Goal: Information Seeking & Learning: Learn about a topic

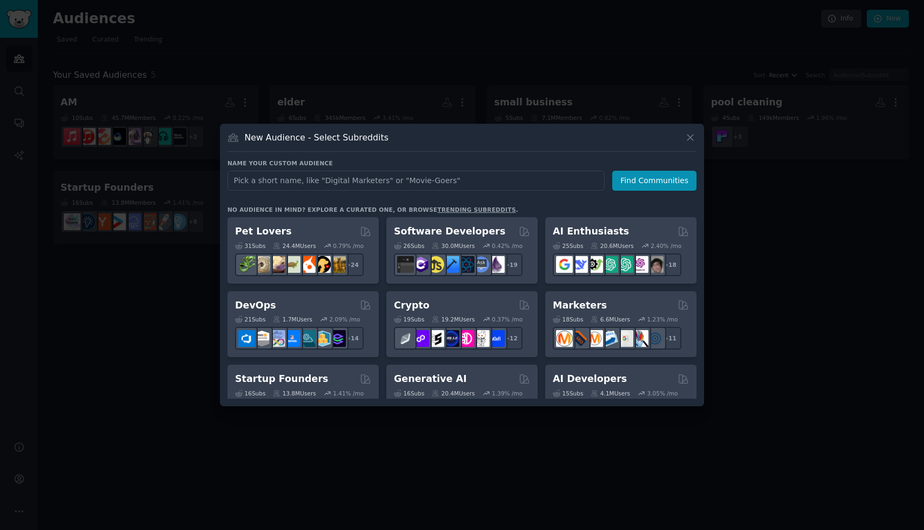
click at [171, 356] on div at bounding box center [462, 265] width 924 height 530
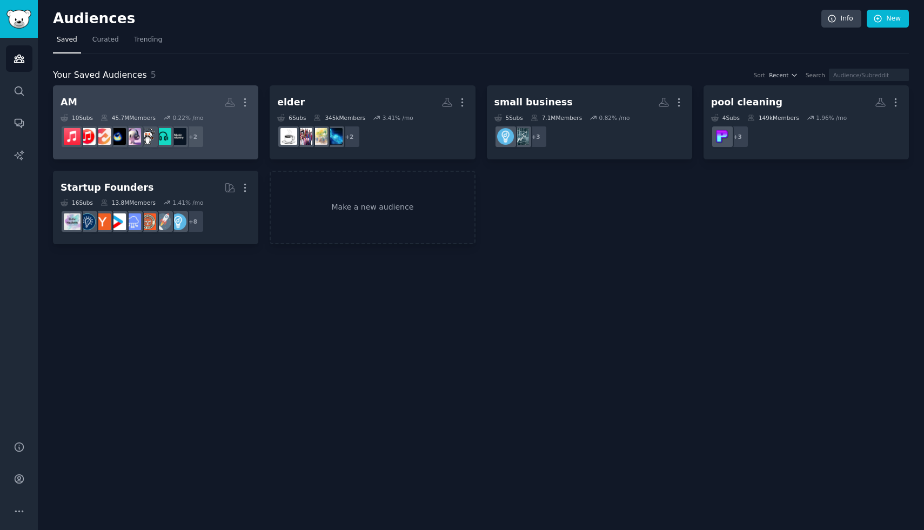
click at [134, 95] on h2 "AM More" at bounding box center [156, 102] width 190 height 19
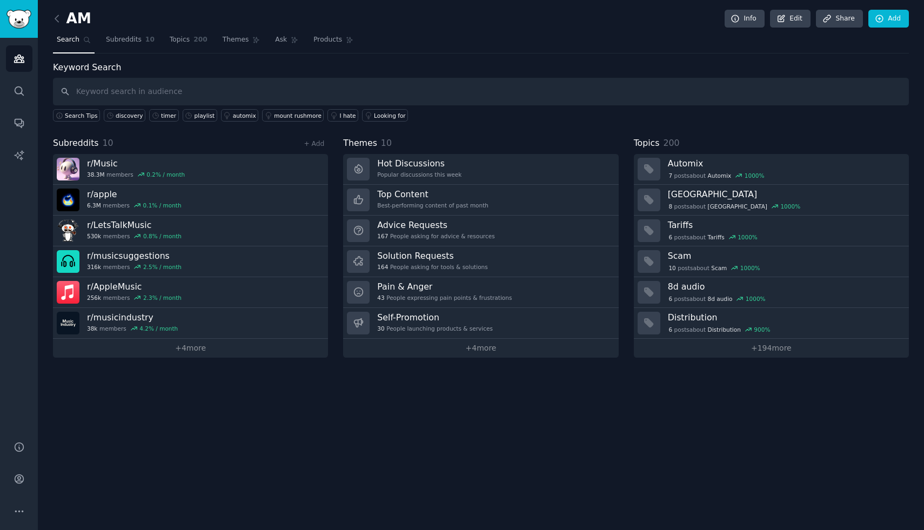
click at [588, 88] on input "text" at bounding box center [481, 92] width 856 height 28
type input "playlist"
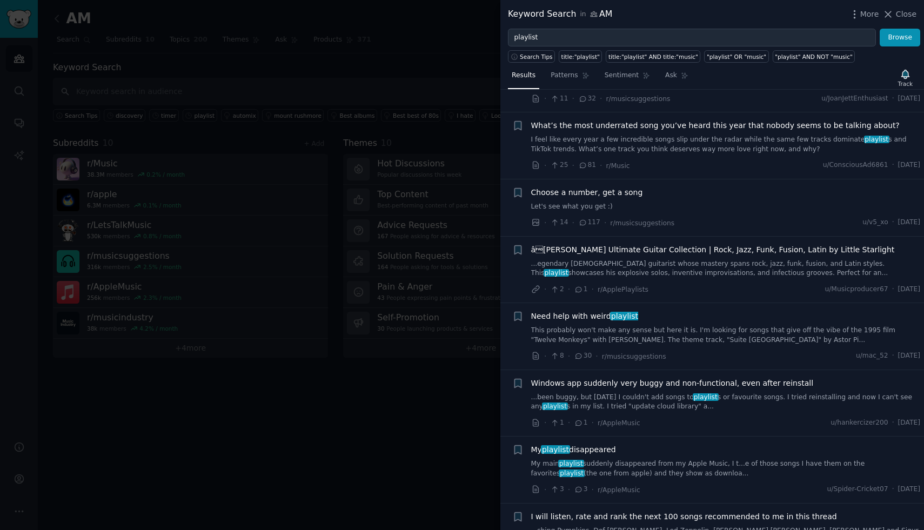
scroll to position [666, 0]
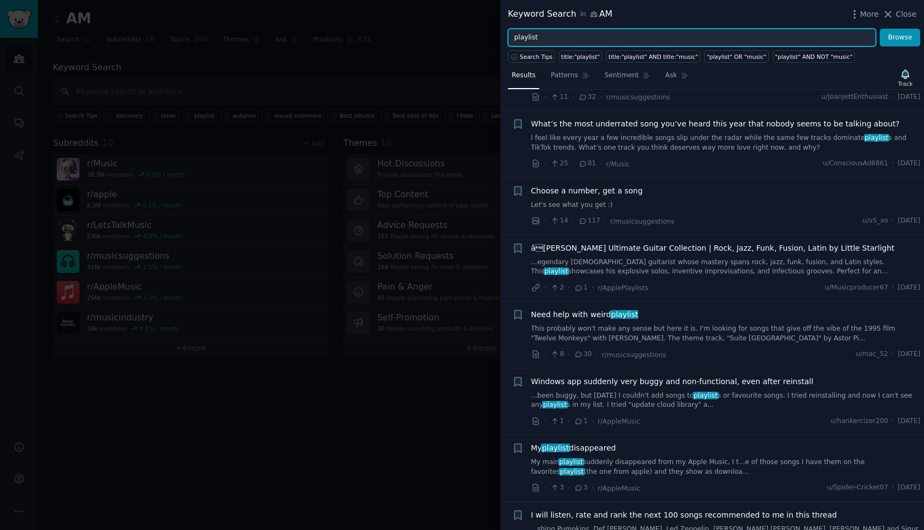
click at [608, 42] on input "playlist" at bounding box center [692, 38] width 368 height 18
click at [607, 41] on input "playlist" at bounding box center [692, 38] width 368 height 18
type input "apps"
click at [880, 29] on button "Browse" at bounding box center [900, 38] width 41 height 18
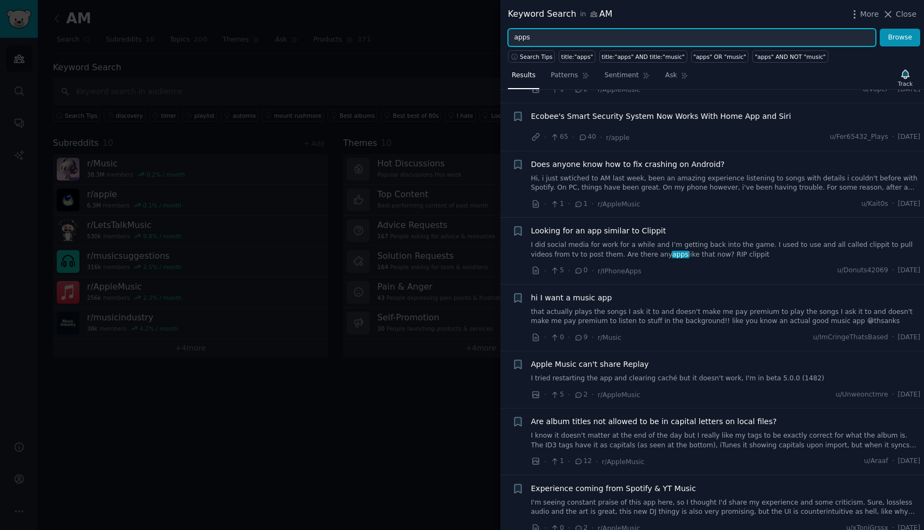
scroll to position [3336, 0]
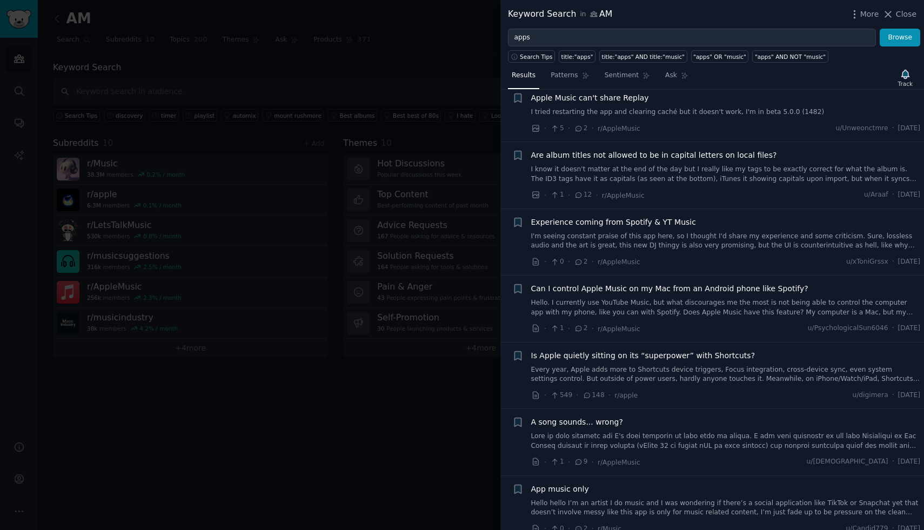
click at [341, 412] on div at bounding box center [462, 265] width 924 height 530
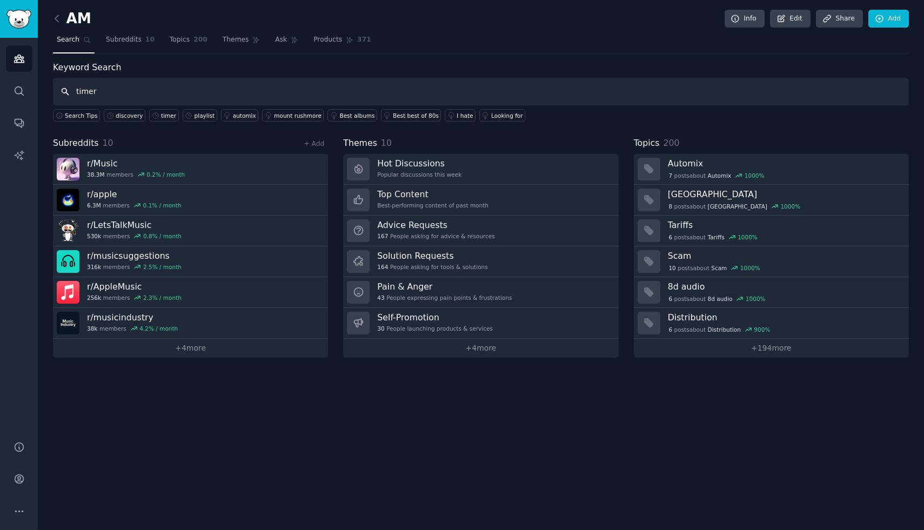
type input "timer"
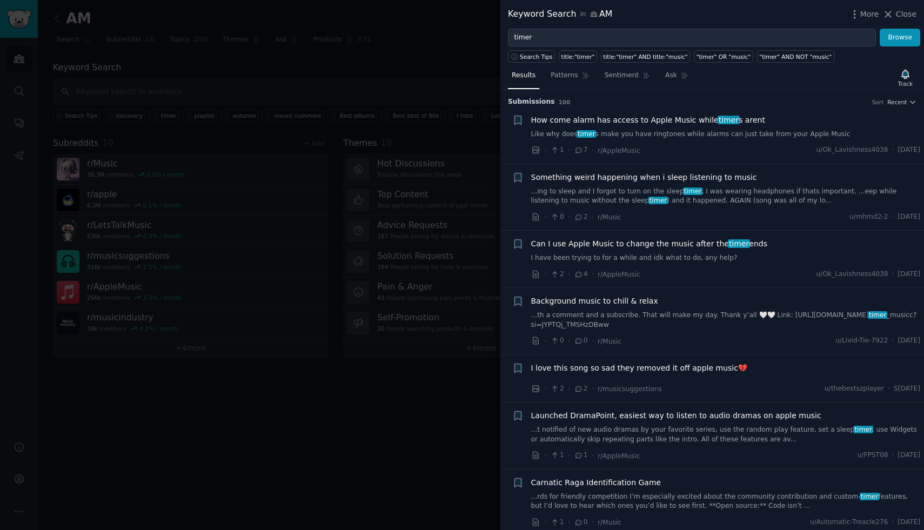
click at [676, 243] on span "Can I use Apple Music to change the music after the timer ends" at bounding box center [649, 243] width 236 height 11
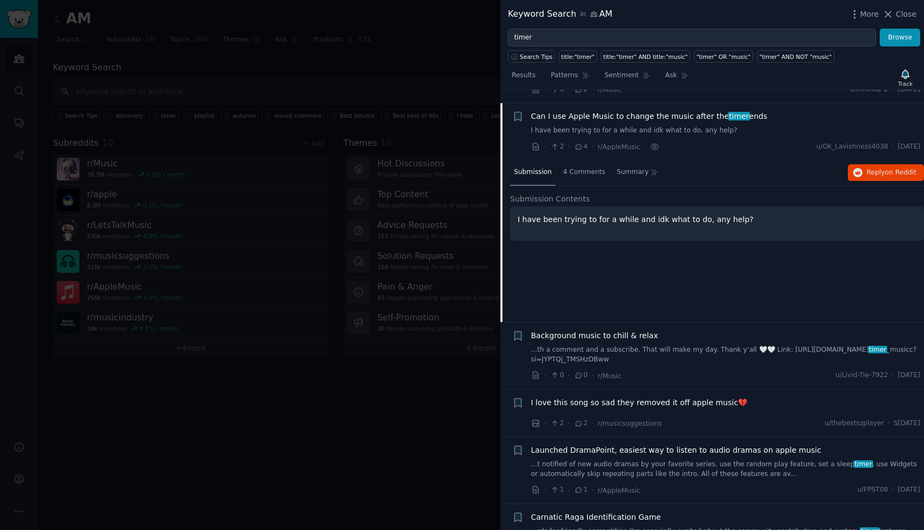
scroll to position [141, 0]
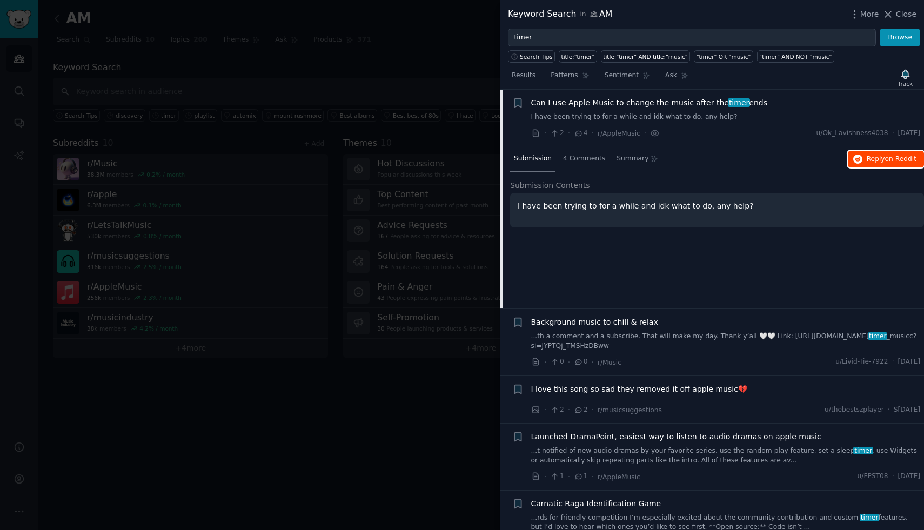
click at [873, 160] on span "Reply on Reddit" at bounding box center [892, 160] width 50 height 10
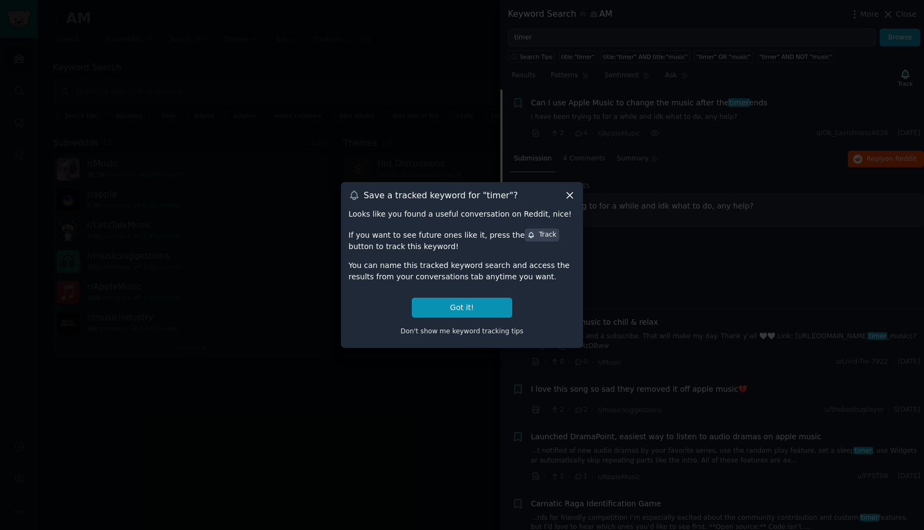
click at [570, 196] on icon at bounding box center [570, 195] width 6 height 6
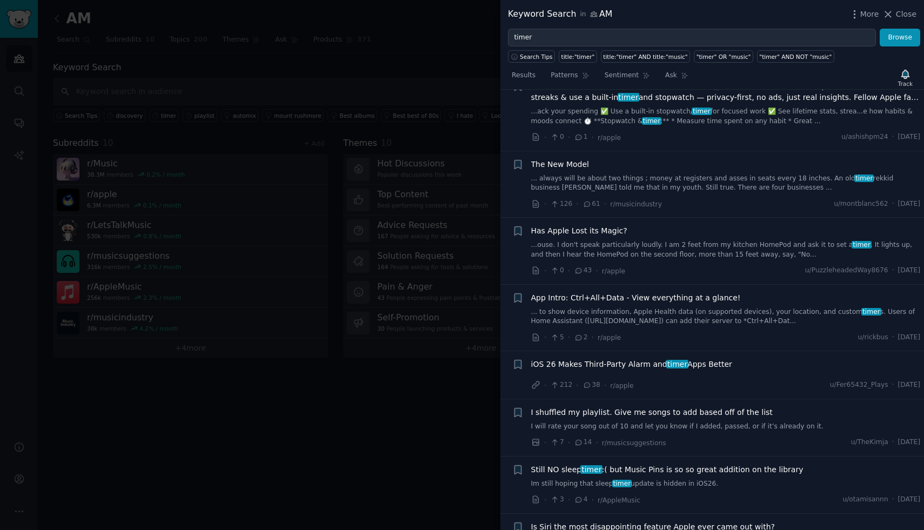
scroll to position [907, 0]
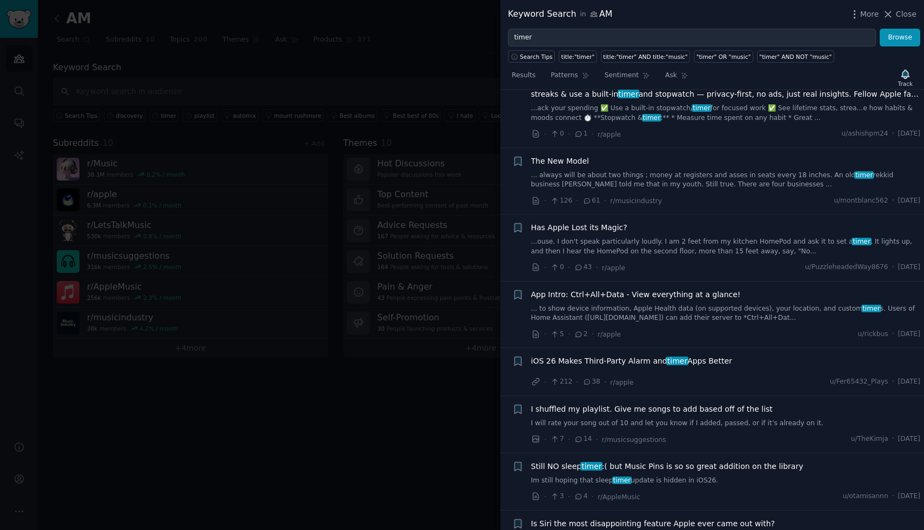
click at [396, 402] on div at bounding box center [462, 265] width 924 height 530
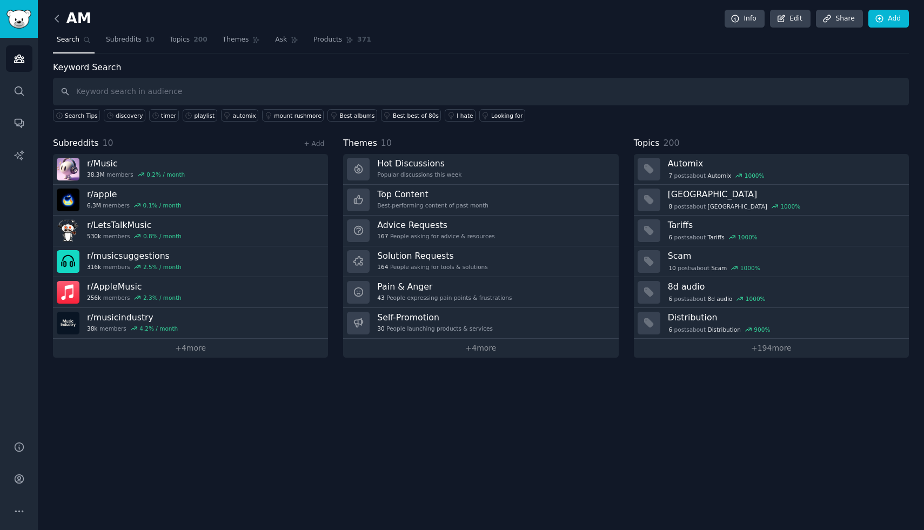
click at [55, 17] on icon at bounding box center [56, 18] width 11 height 11
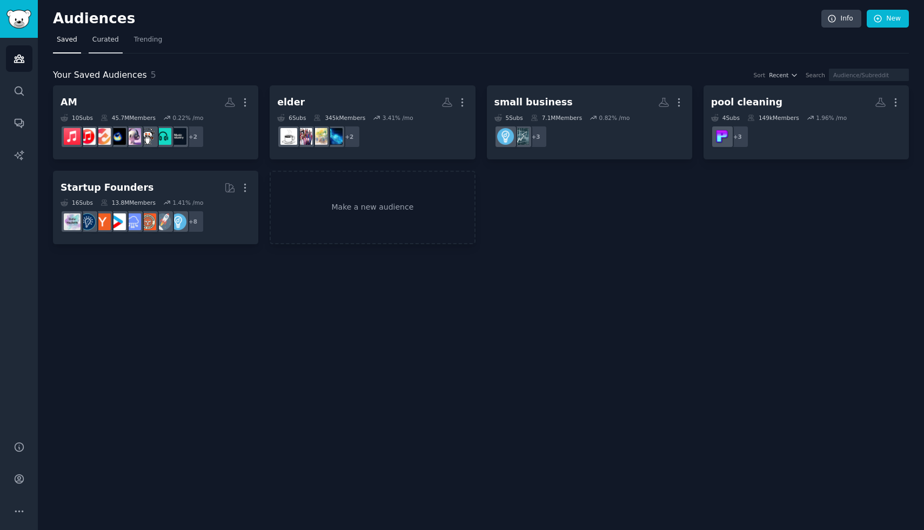
click at [109, 42] on span "Curated" at bounding box center [105, 40] width 26 height 10
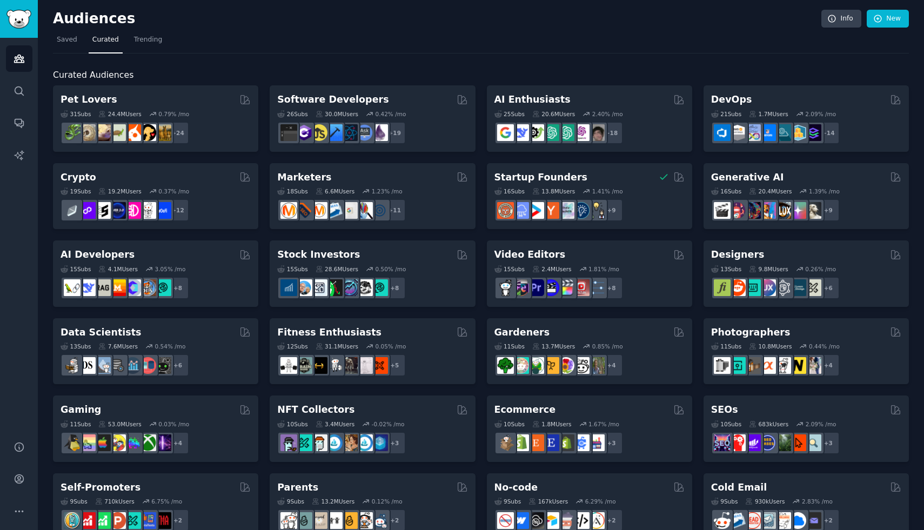
scroll to position [335, 0]
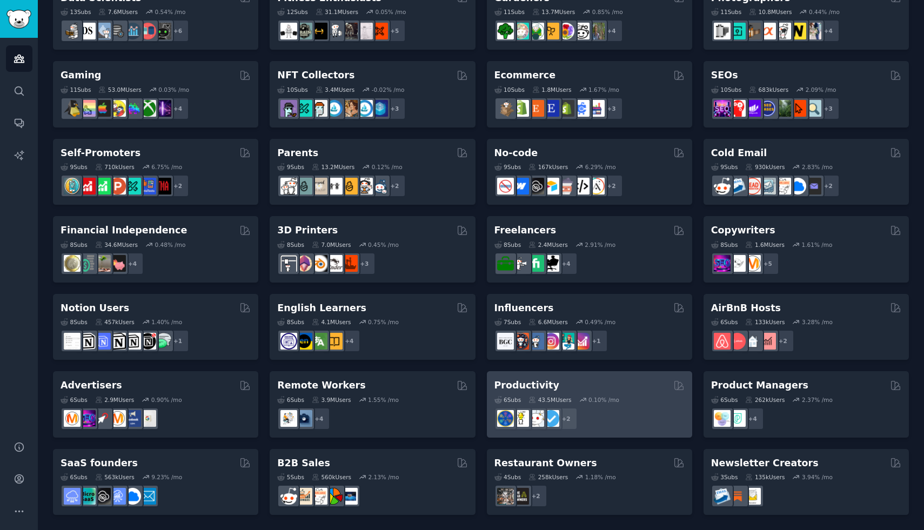
click at [583, 389] on div "Productivity" at bounding box center [590, 386] width 190 height 14
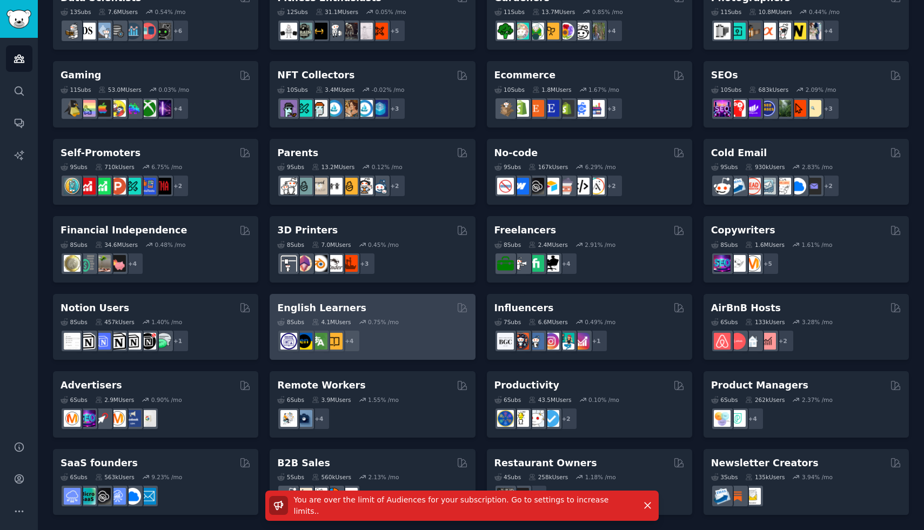
scroll to position [0, 0]
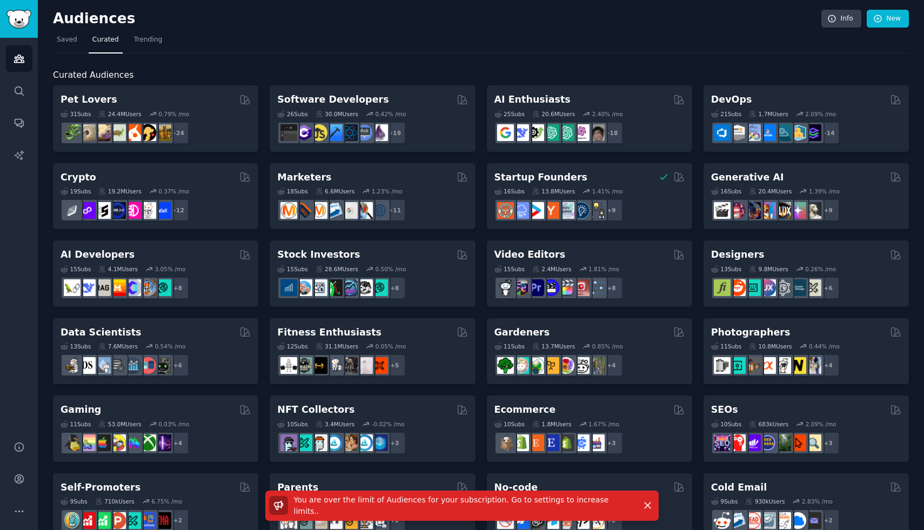
click at [166, 55] on div "Curated Audiences Pet Lovers 31 Sub s 24.4M Users 0.79 % /mo + 24 Software Deve…" at bounding box center [481, 452] width 856 height 797
click at [152, 42] on span "Trending" at bounding box center [148, 40] width 28 height 10
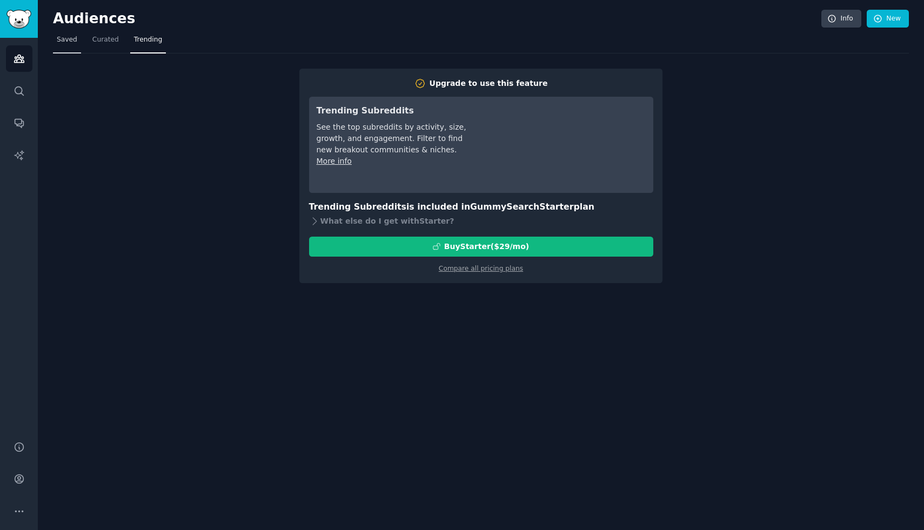
click at [68, 45] on link "Saved" at bounding box center [67, 42] width 28 height 22
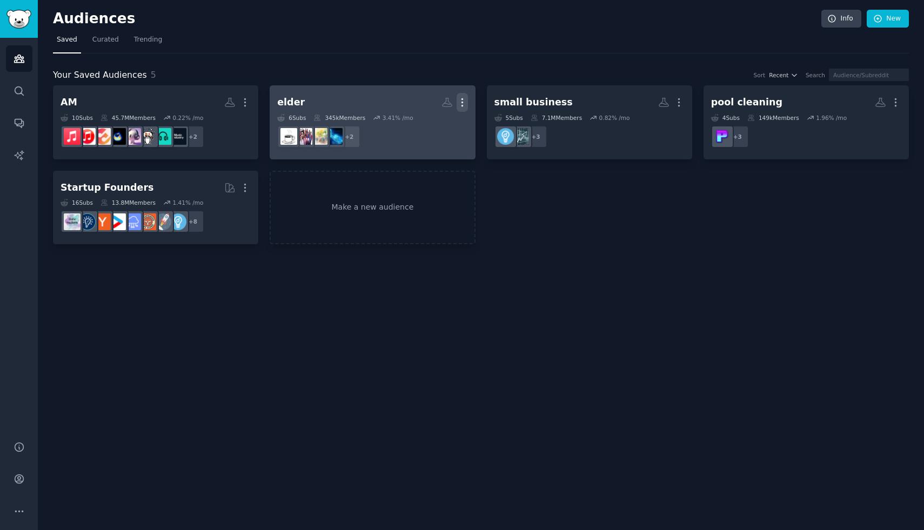
click at [462, 100] on icon "button" at bounding box center [462, 102] width 11 height 11
click at [433, 125] on p "Delete" at bounding box center [433, 124] width 25 height 11
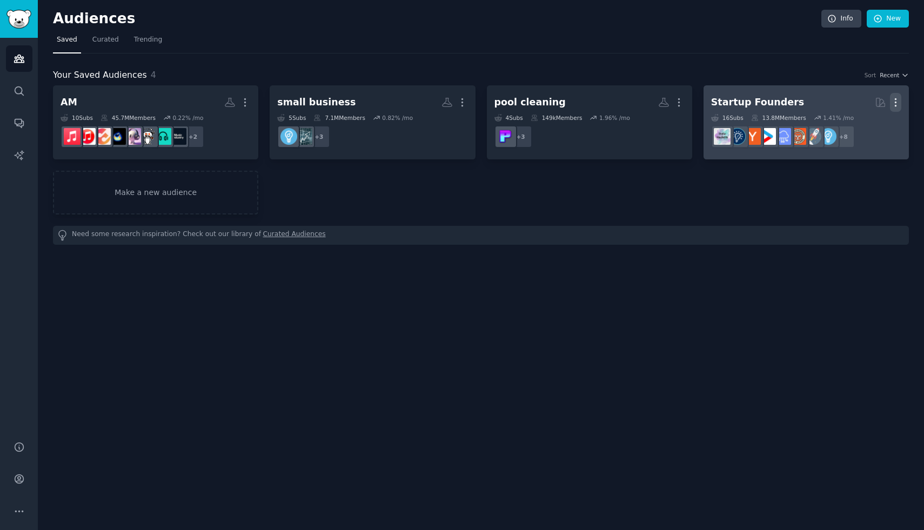
click at [901, 104] on icon "button" at bounding box center [895, 102] width 11 height 11
click at [862, 131] on div "Delete" at bounding box center [858, 125] width 51 height 23
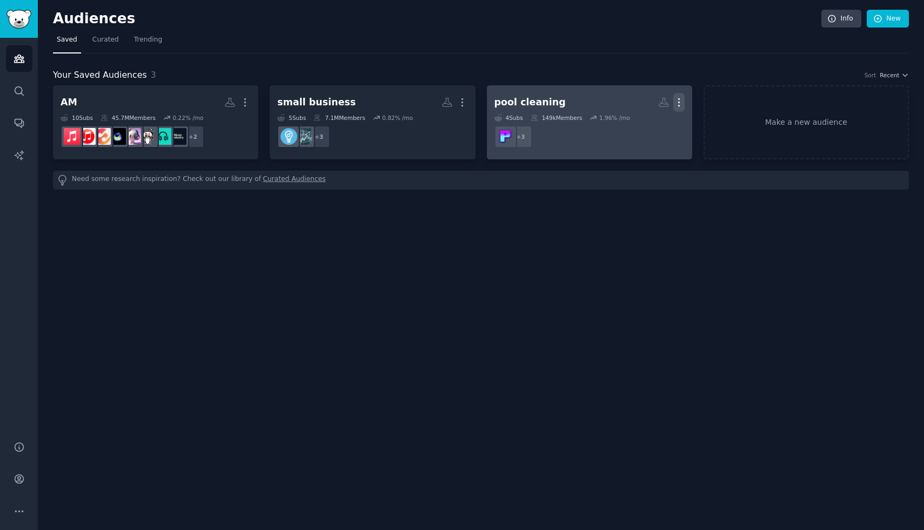
click at [679, 99] on icon "button" at bounding box center [678, 103] width 1 height 8
click at [649, 128] on p "Delete" at bounding box center [649, 124] width 25 height 11
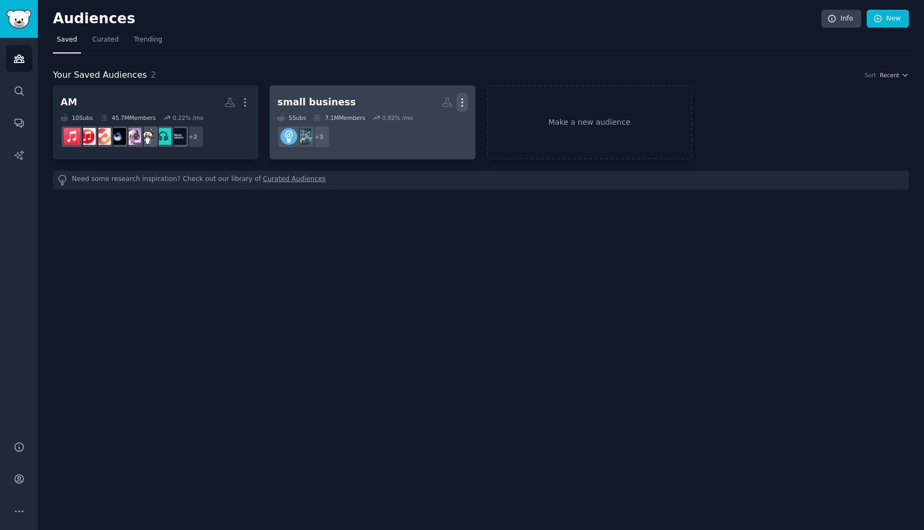
click at [463, 97] on icon "button" at bounding box center [462, 102] width 11 height 11
click at [435, 125] on p "Delete" at bounding box center [433, 124] width 25 height 11
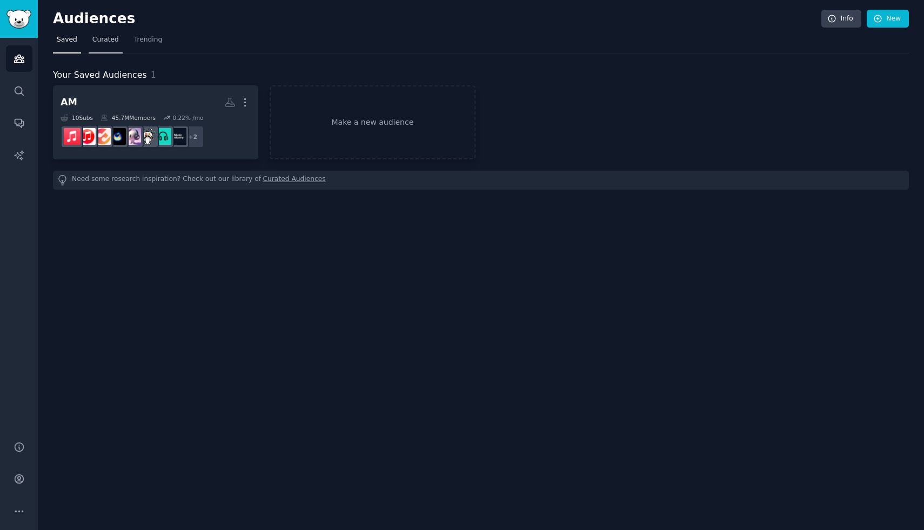
click at [95, 38] on span "Curated" at bounding box center [105, 40] width 26 height 10
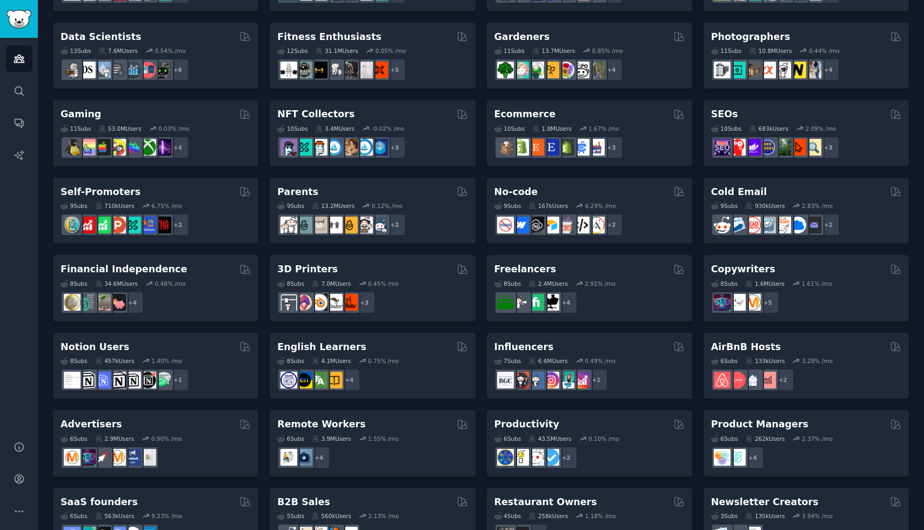
scroll to position [335, 0]
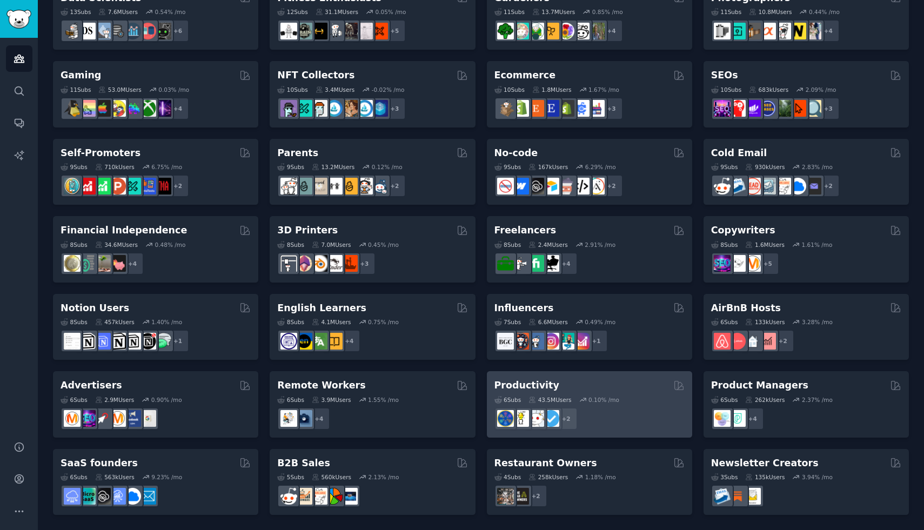
click at [576, 388] on div "Productivity" at bounding box center [590, 386] width 190 height 14
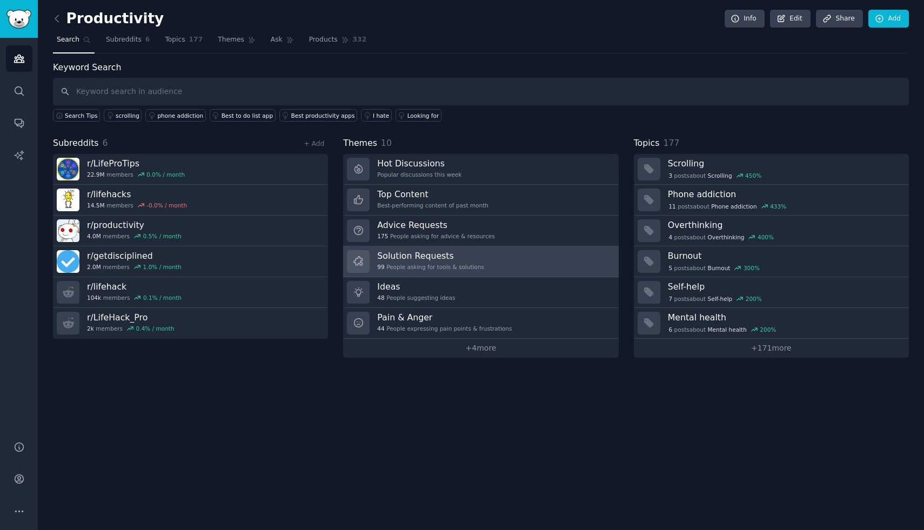
click at [523, 272] on link "Solution Requests 99 People asking for tools & solutions" at bounding box center [480, 261] width 275 height 31
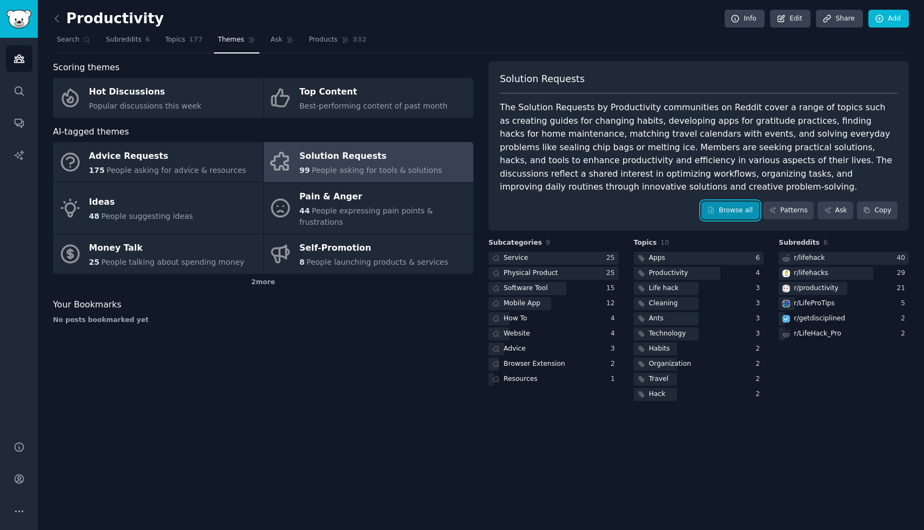
click at [740, 216] on link "Browse all" at bounding box center [731, 211] width 58 height 18
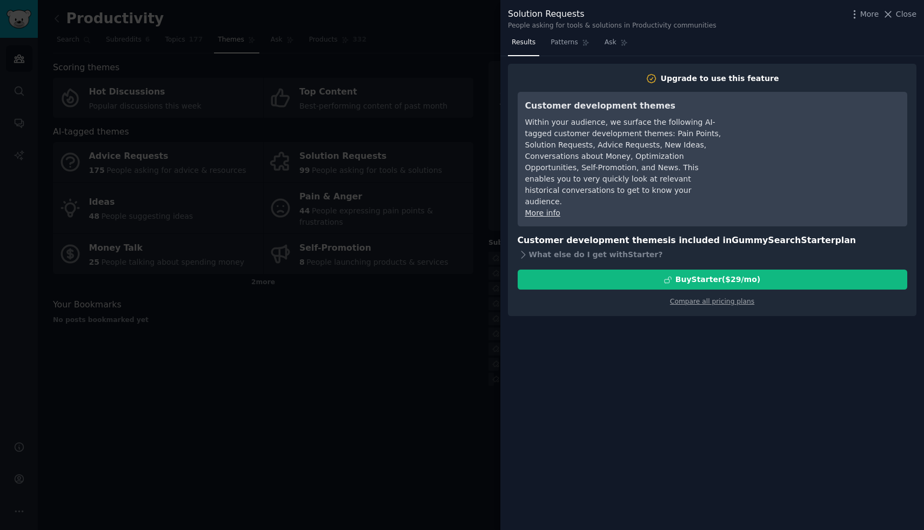
click at [413, 385] on div at bounding box center [462, 265] width 924 height 530
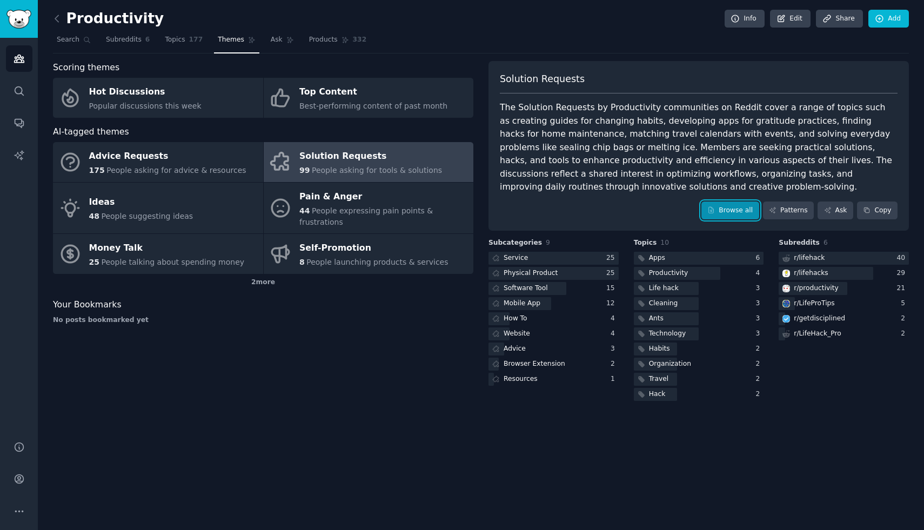
click at [737, 205] on link "Browse all" at bounding box center [731, 211] width 58 height 18
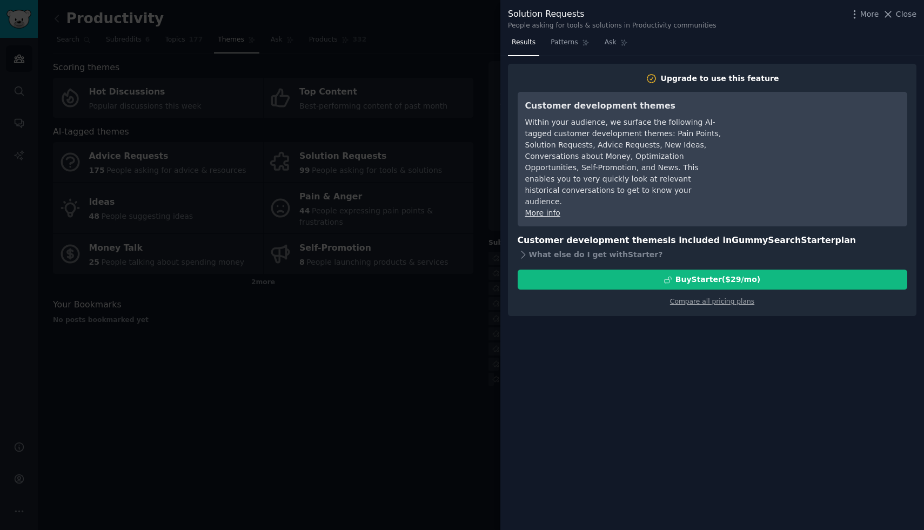
click at [427, 408] on div at bounding box center [462, 265] width 924 height 530
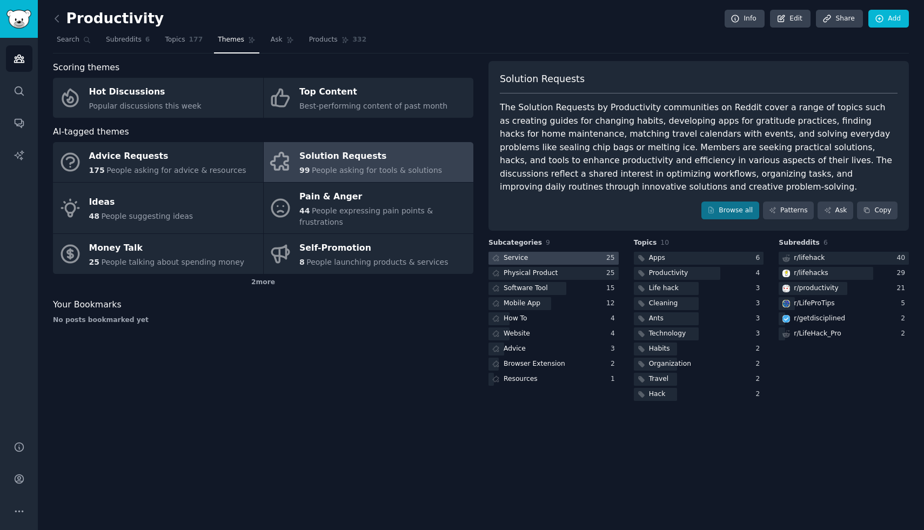
click at [585, 262] on div at bounding box center [554, 259] width 130 height 14
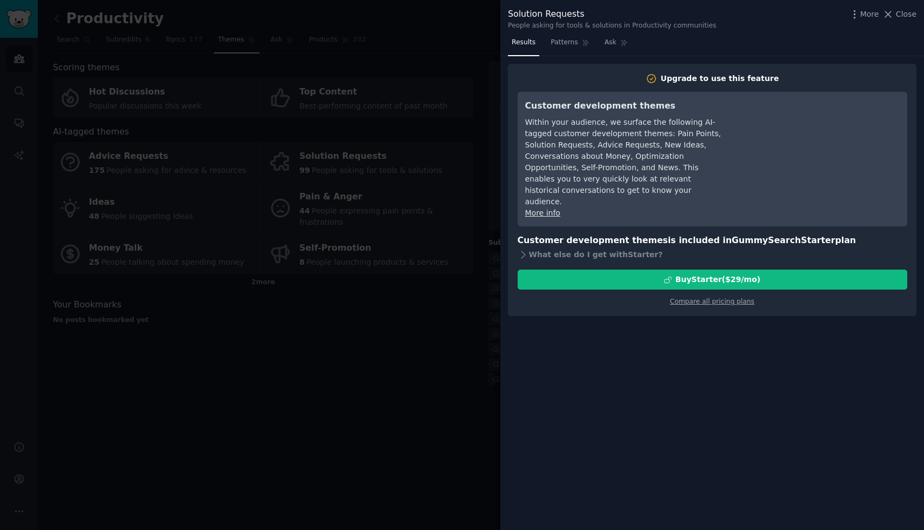
click at [453, 338] on div at bounding box center [462, 265] width 924 height 530
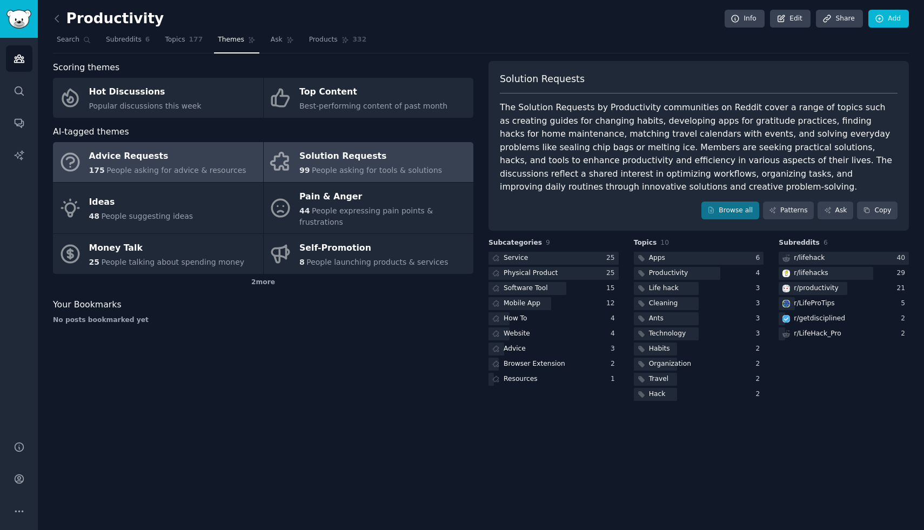
click at [172, 161] on div "Advice Requests" at bounding box center [167, 156] width 157 height 17
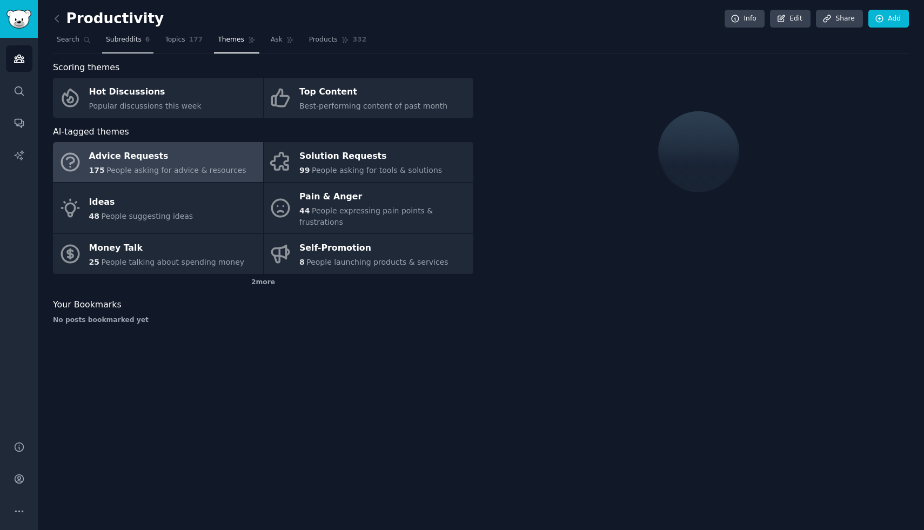
click at [124, 46] on link "Subreddits 6" at bounding box center [127, 42] width 51 height 22
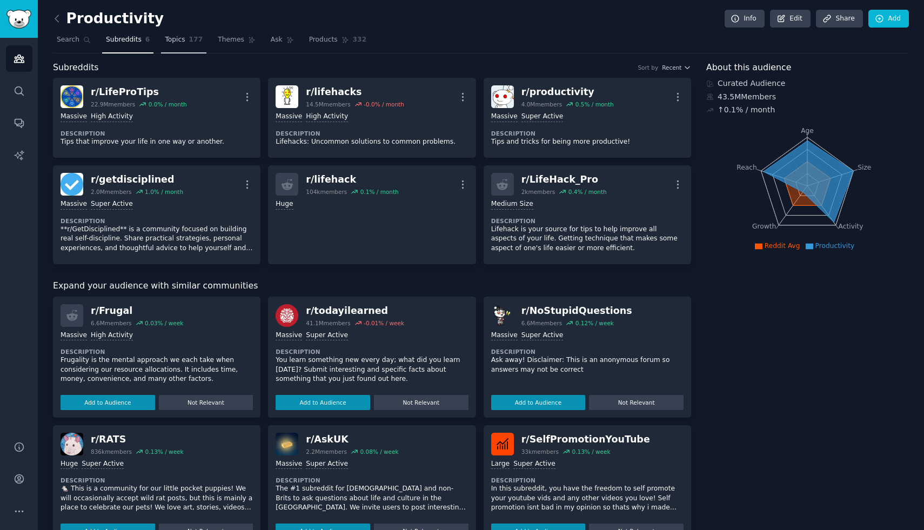
click at [183, 41] on span "Topics" at bounding box center [175, 40] width 20 height 10
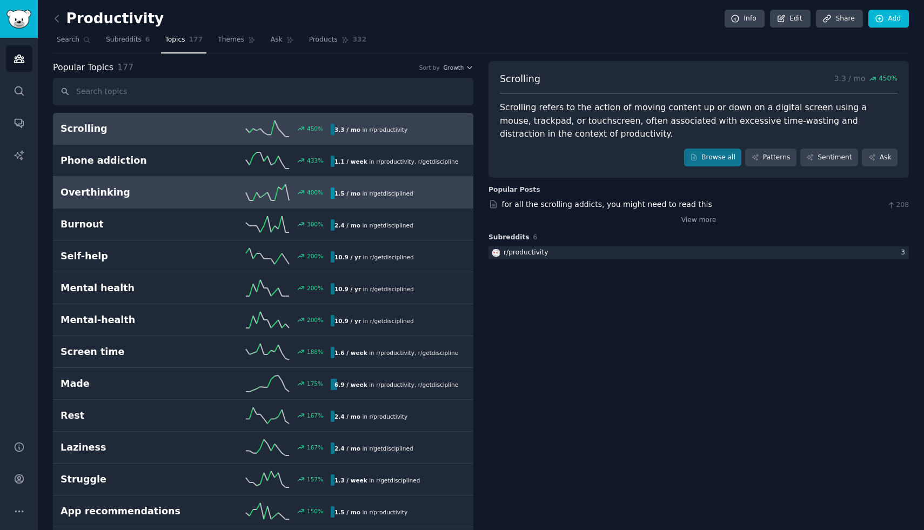
click at [125, 197] on h2 "Overthinking" at bounding box center [128, 193] width 135 height 14
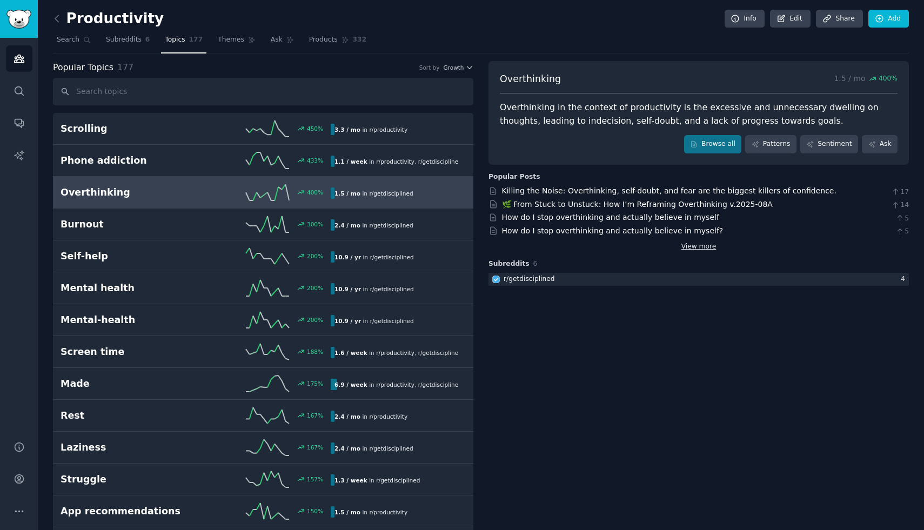
click at [699, 251] on link "View more" at bounding box center [699, 247] width 35 height 10
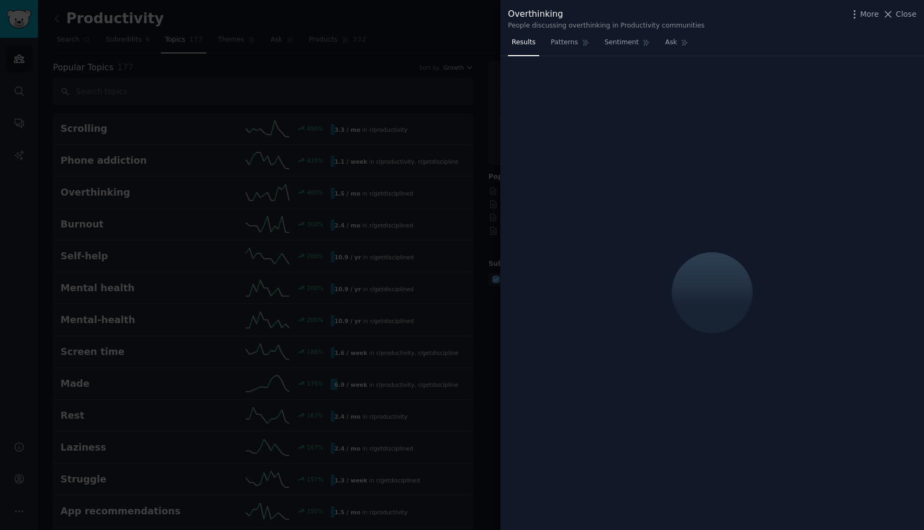
click at [458, 97] on div at bounding box center [462, 265] width 924 height 530
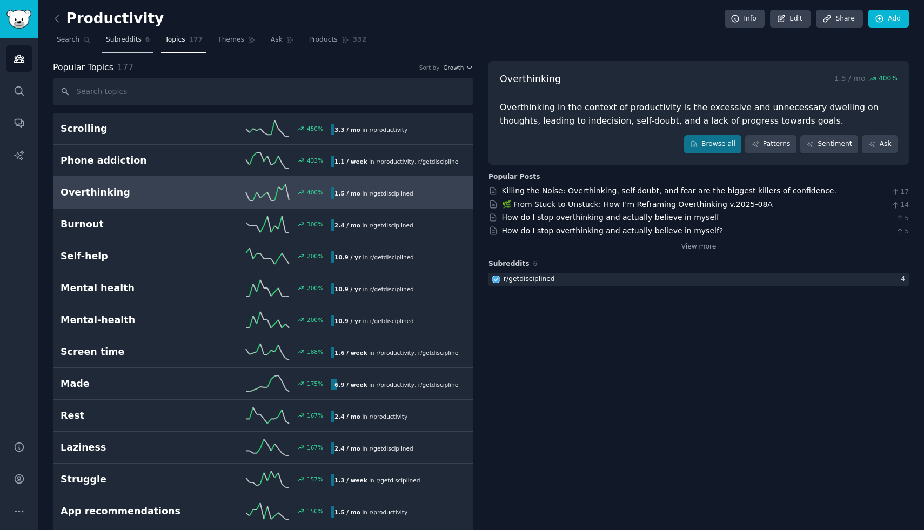
click at [121, 36] on span "Subreddits" at bounding box center [124, 40] width 36 height 10
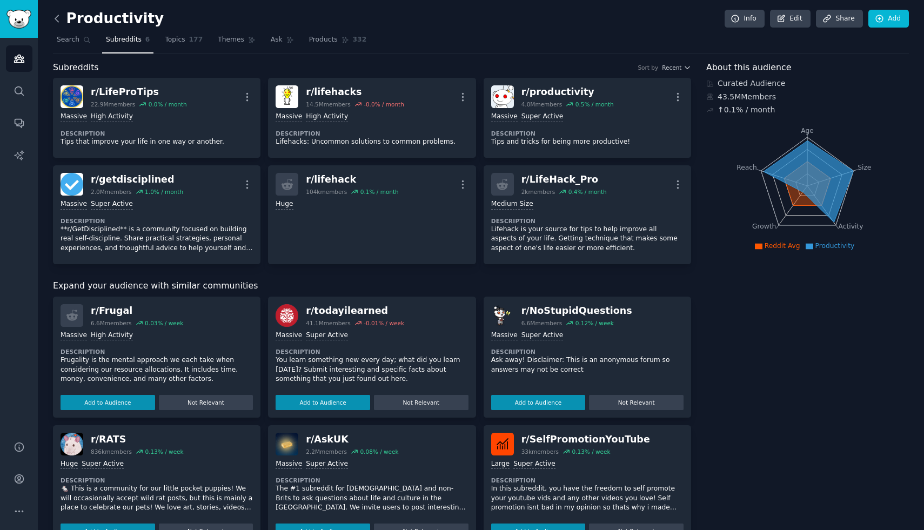
click at [57, 21] on icon at bounding box center [56, 18] width 3 height 6
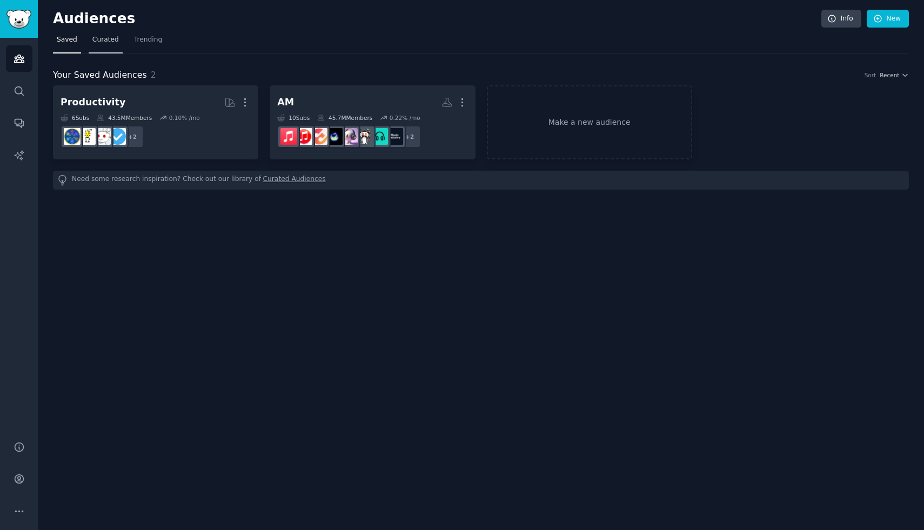
click at [111, 42] on span "Curated" at bounding box center [105, 40] width 26 height 10
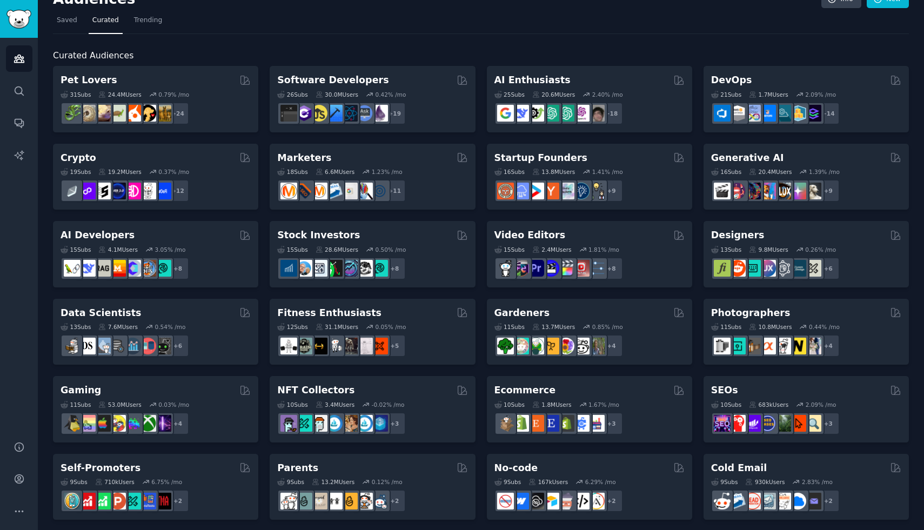
scroll to position [21, 0]
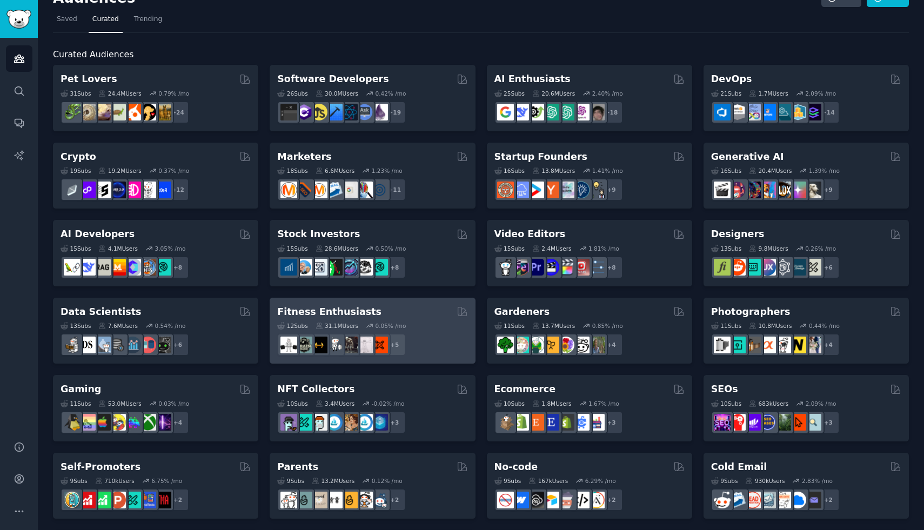
click at [411, 310] on div "Fitness Enthusiasts" at bounding box center [372, 312] width 190 height 14
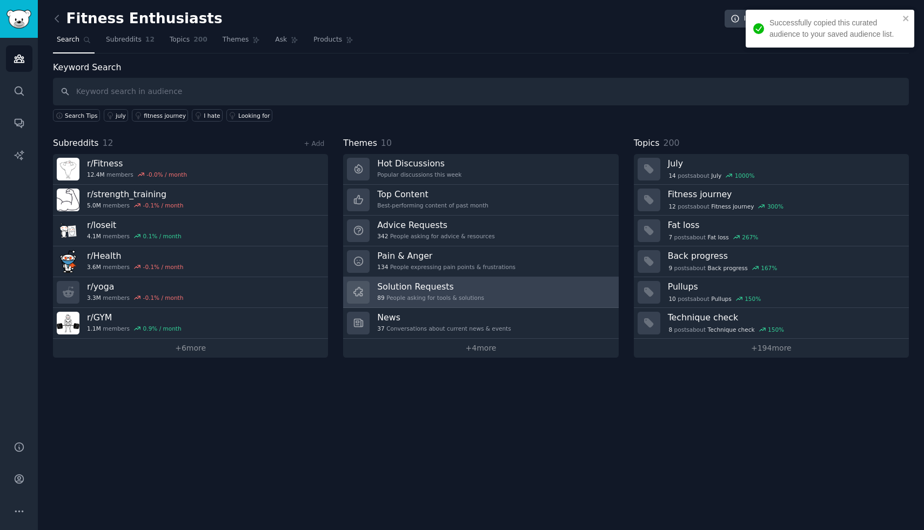
click at [478, 295] on div "89 People asking for tools & solutions" at bounding box center [430, 298] width 107 height 8
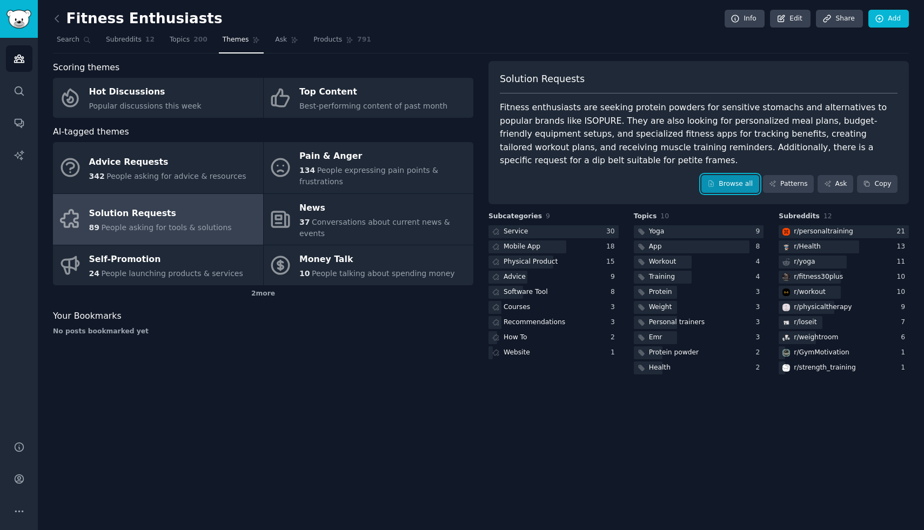
click at [722, 182] on link "Browse all" at bounding box center [731, 184] width 58 height 18
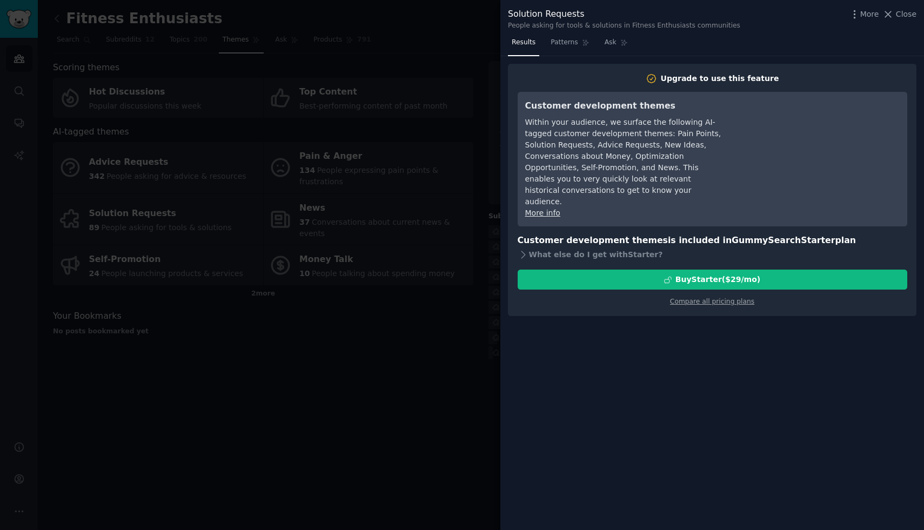
click at [425, 318] on div at bounding box center [462, 265] width 924 height 530
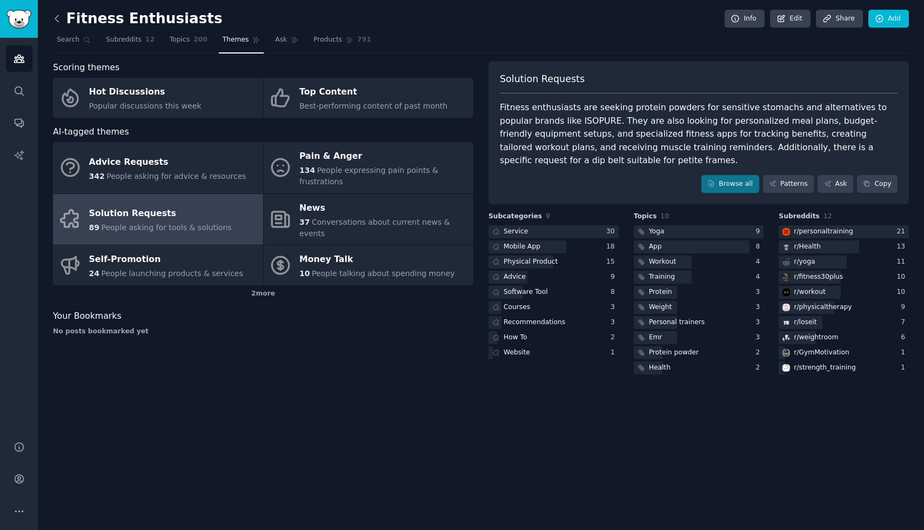
click at [57, 23] on icon at bounding box center [56, 18] width 11 height 11
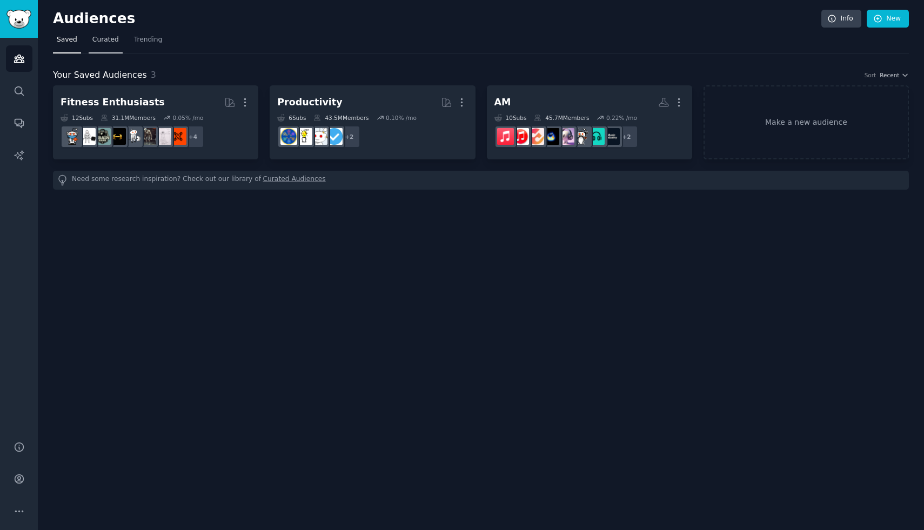
click at [105, 39] on span "Curated" at bounding box center [105, 40] width 26 height 10
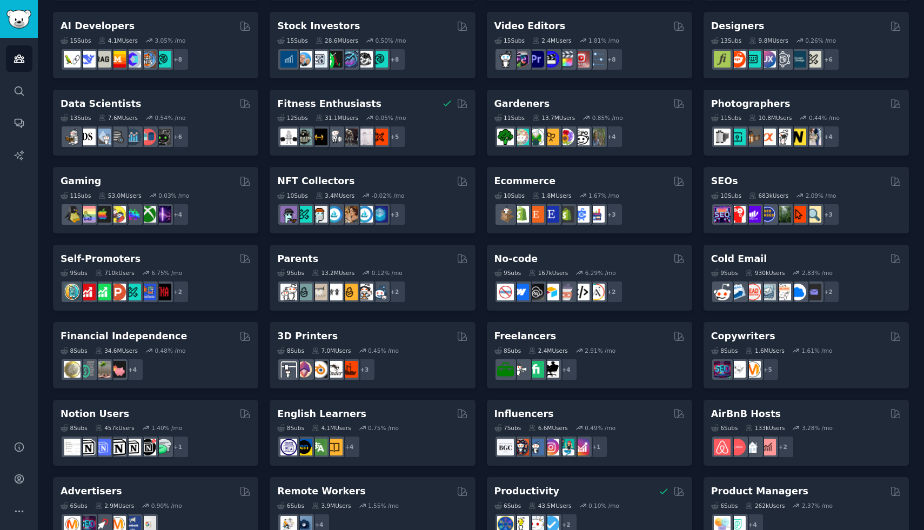
scroll to position [228, 0]
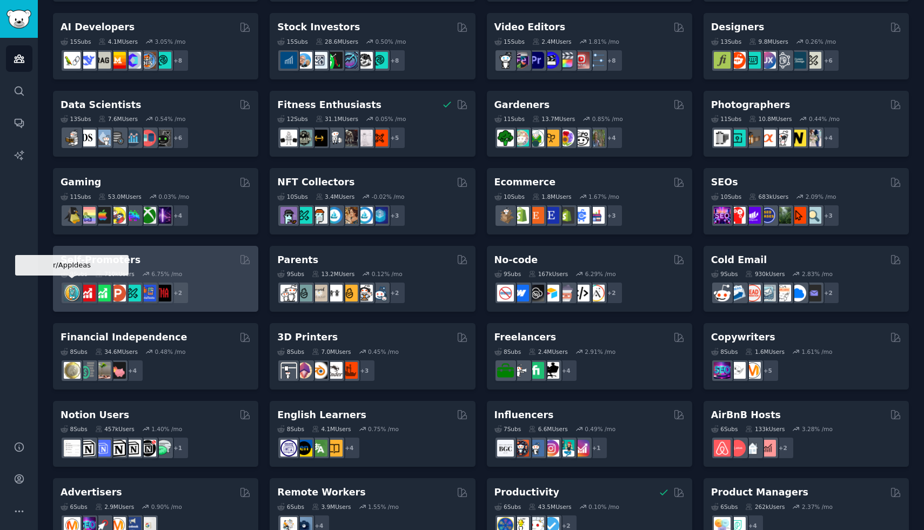
click at [70, 297] on img at bounding box center [72, 293] width 17 height 17
